Goal: Information Seeking & Learning: Learn about a topic

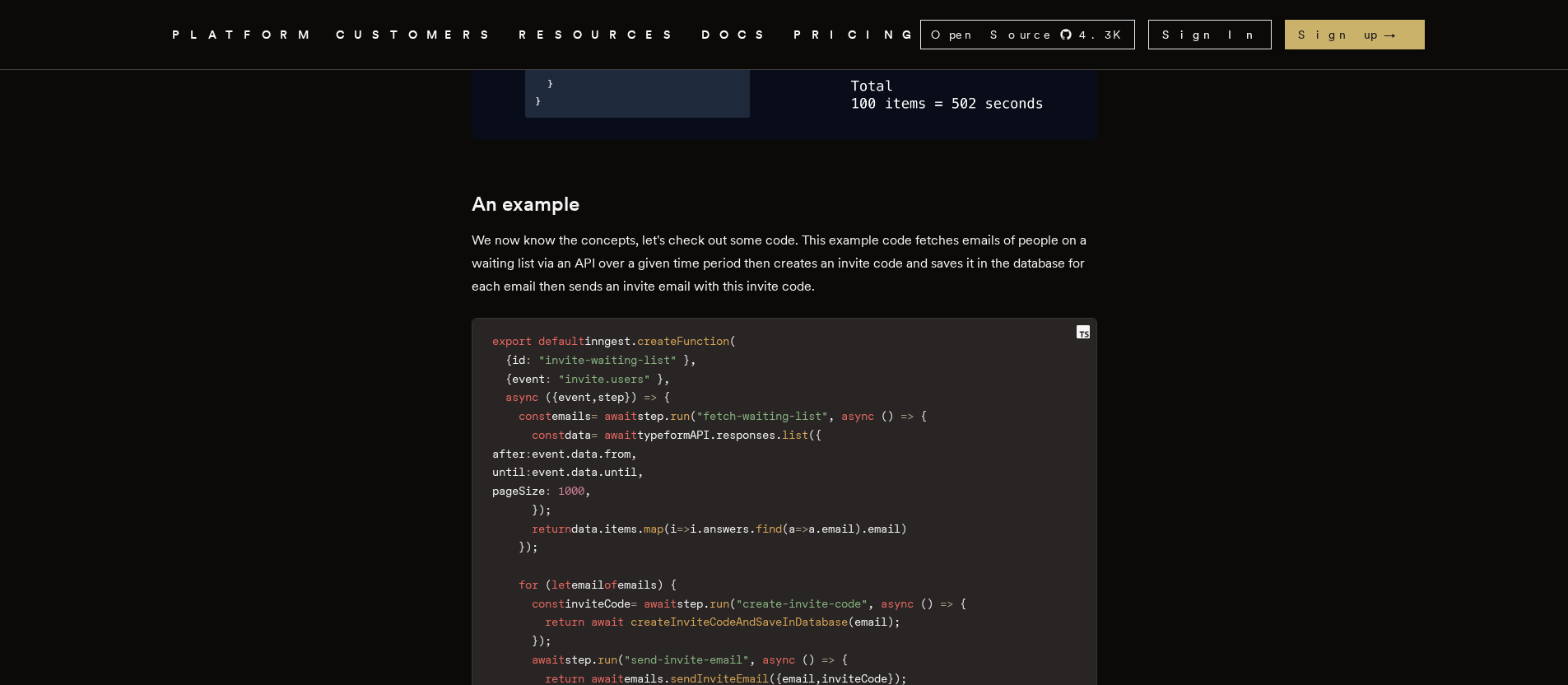
scroll to position [3969, 0]
